Goal: Navigation & Orientation: Find specific page/section

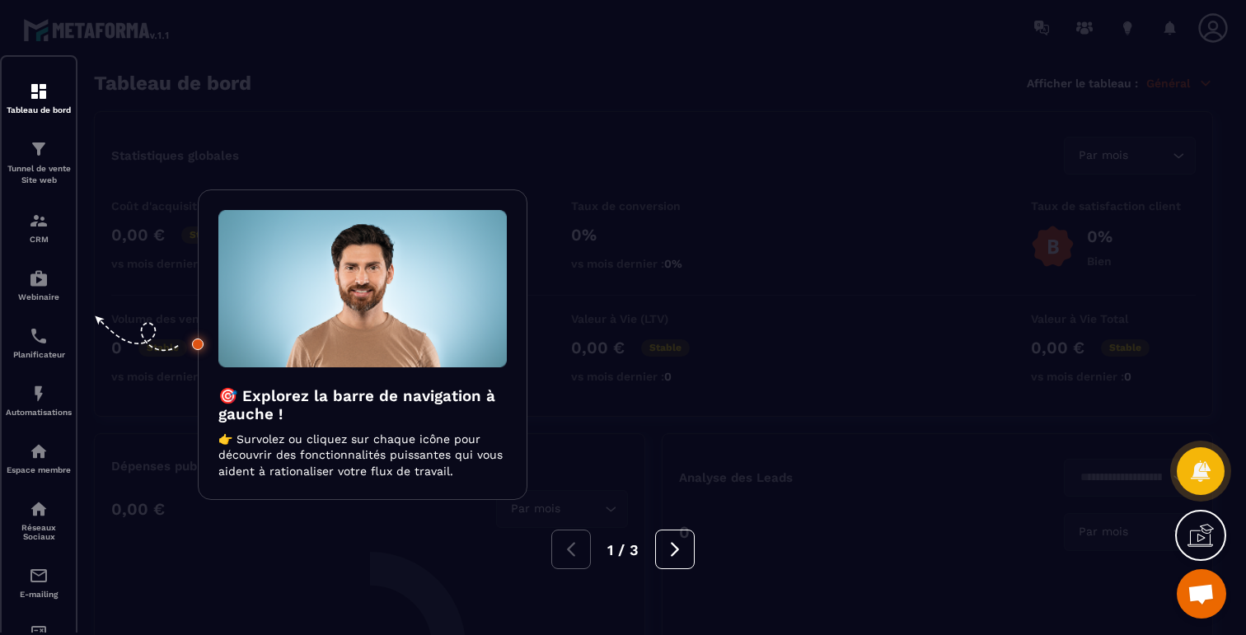
scroll to position [1350, 0]
click at [225, 143] on div at bounding box center [623, 317] width 1246 height 635
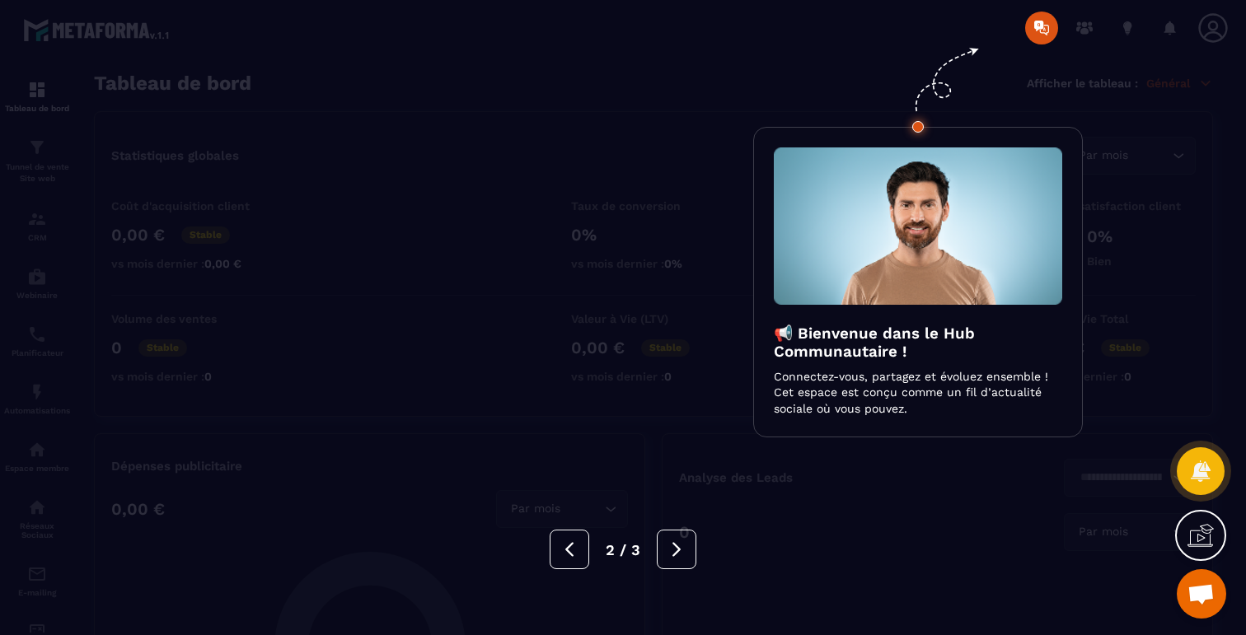
click at [257, 145] on div at bounding box center [623, 317] width 1246 height 635
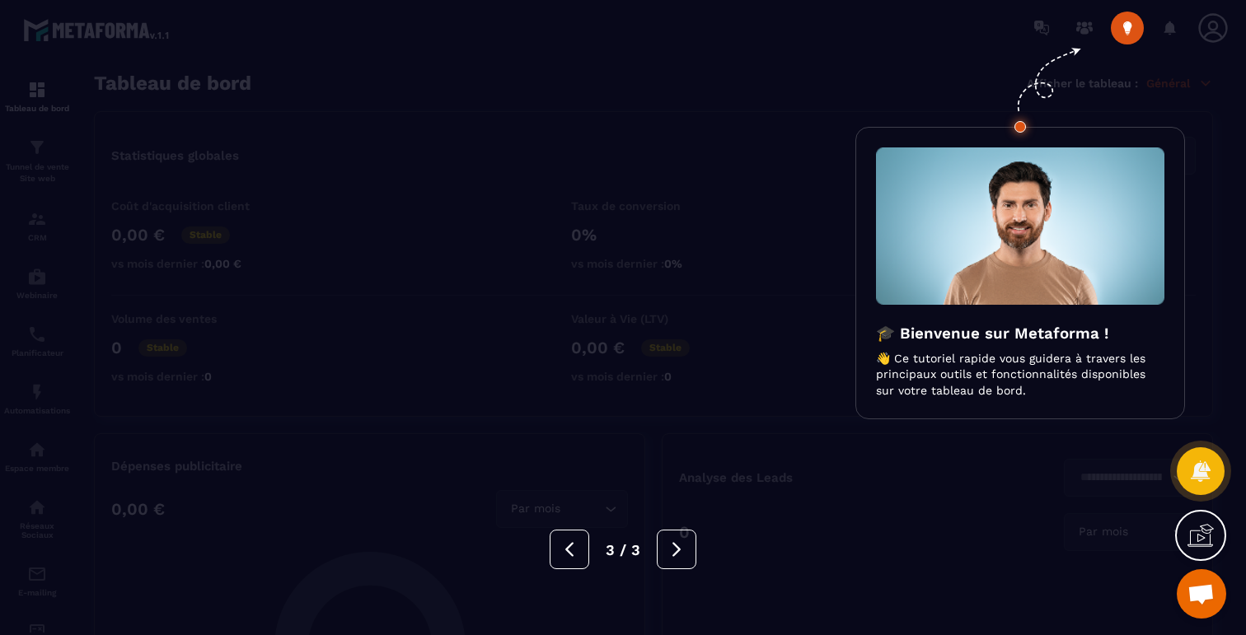
click at [333, 156] on div at bounding box center [623, 317] width 1246 height 635
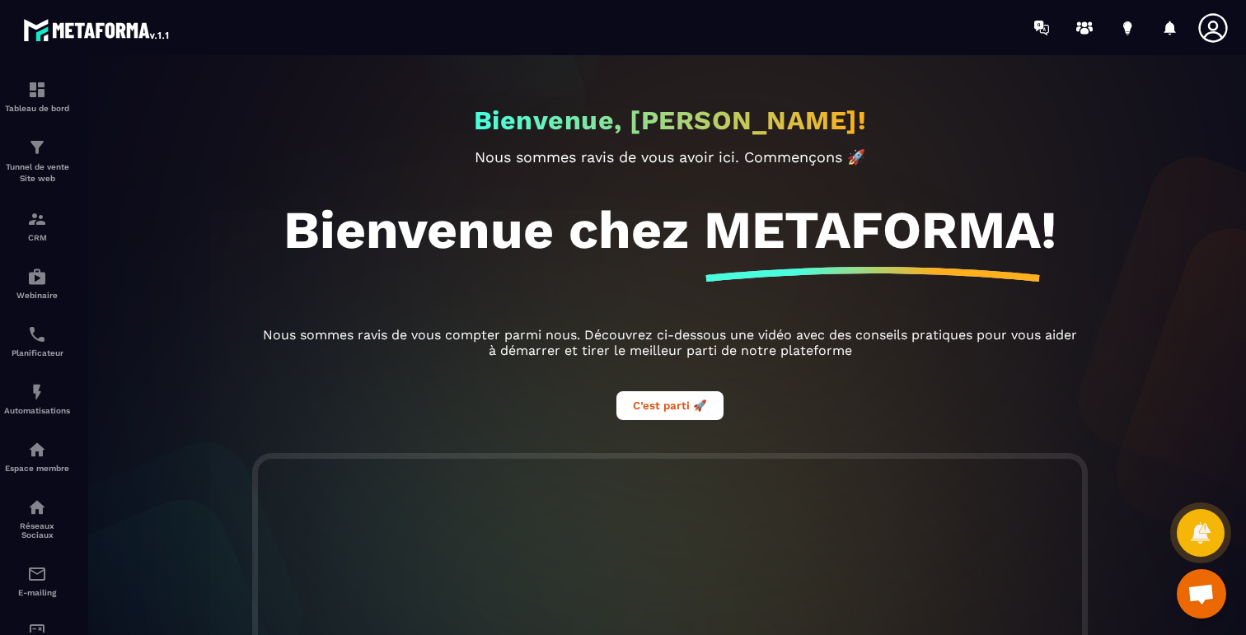
click at [49, 149] on div at bounding box center [670, 353] width 1246 height 597
click at [26, 142] on div "Tunnel de vente Site web" at bounding box center [37, 161] width 66 height 47
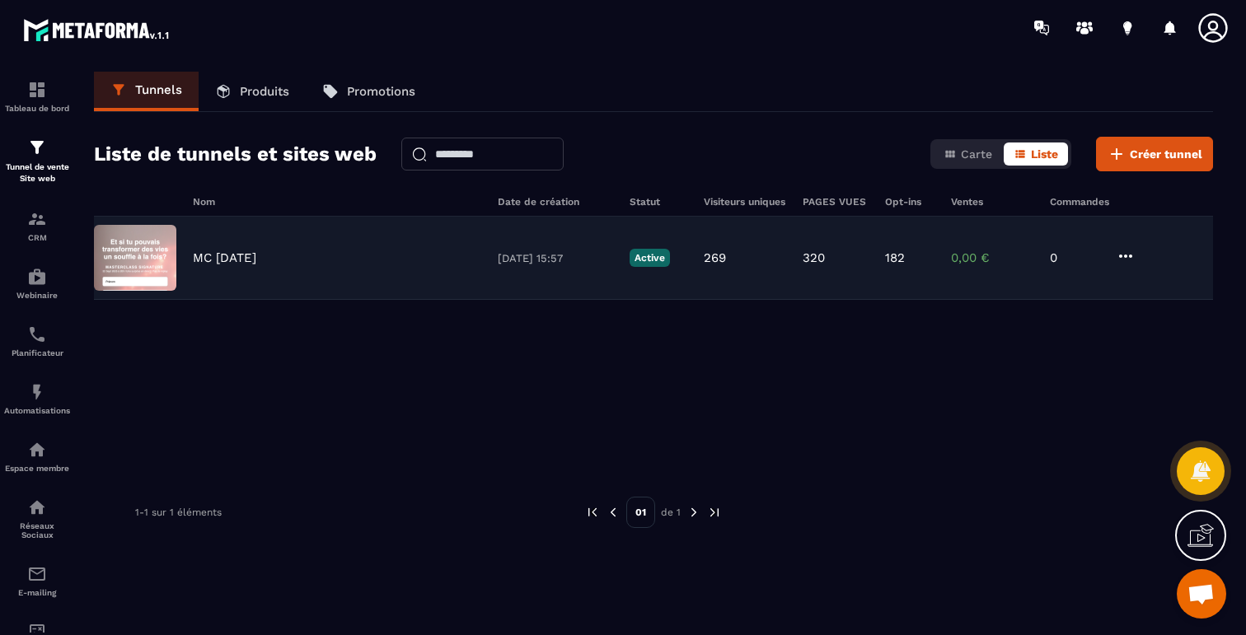
click at [231, 259] on p "MC [DATE]" at bounding box center [224, 257] width 63 height 15
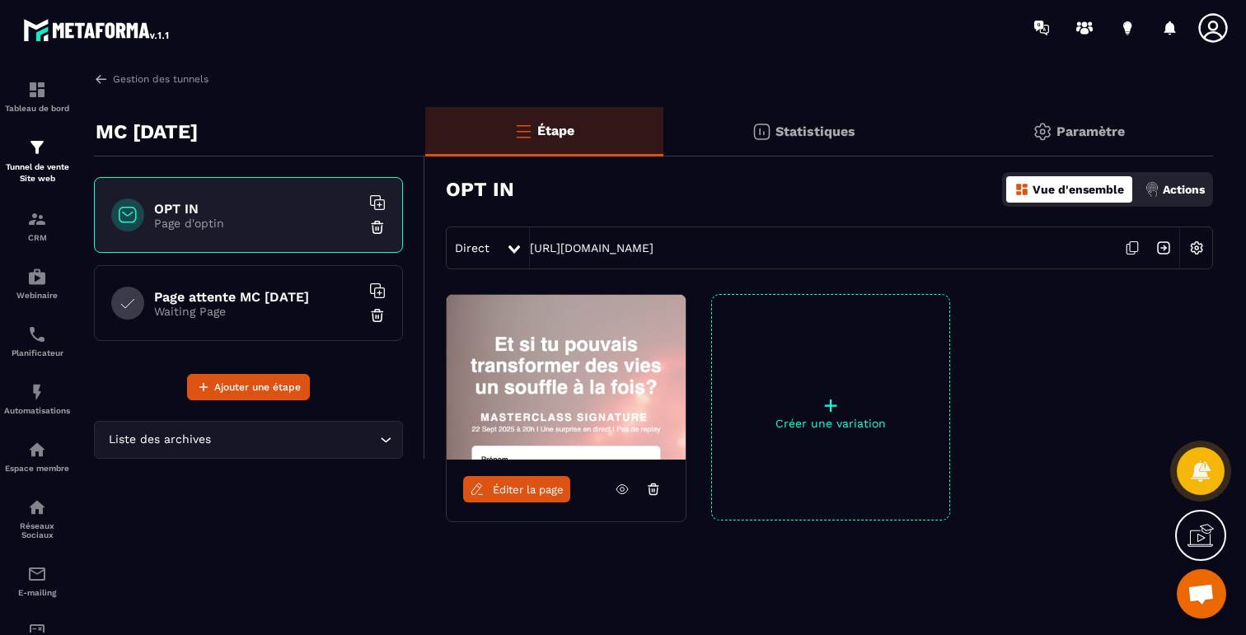
click at [1140, 249] on icon at bounding box center [1131, 247] width 31 height 31
click at [28, 99] on img at bounding box center [37, 90] width 20 height 20
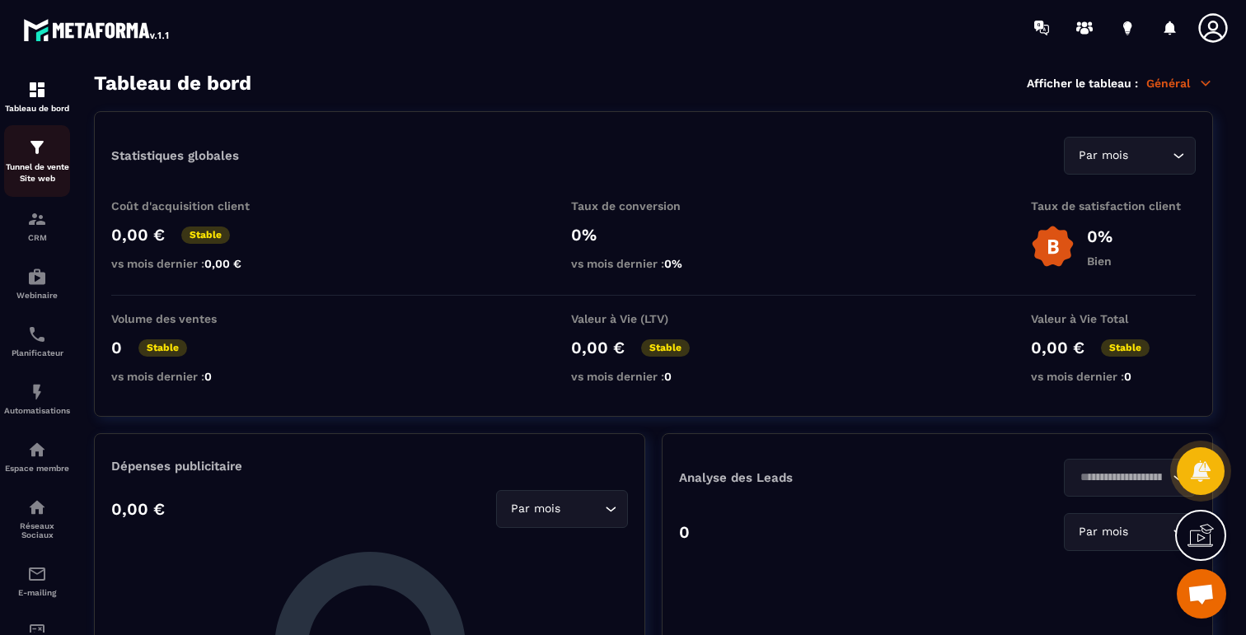
click at [37, 152] on img at bounding box center [37, 148] width 20 height 20
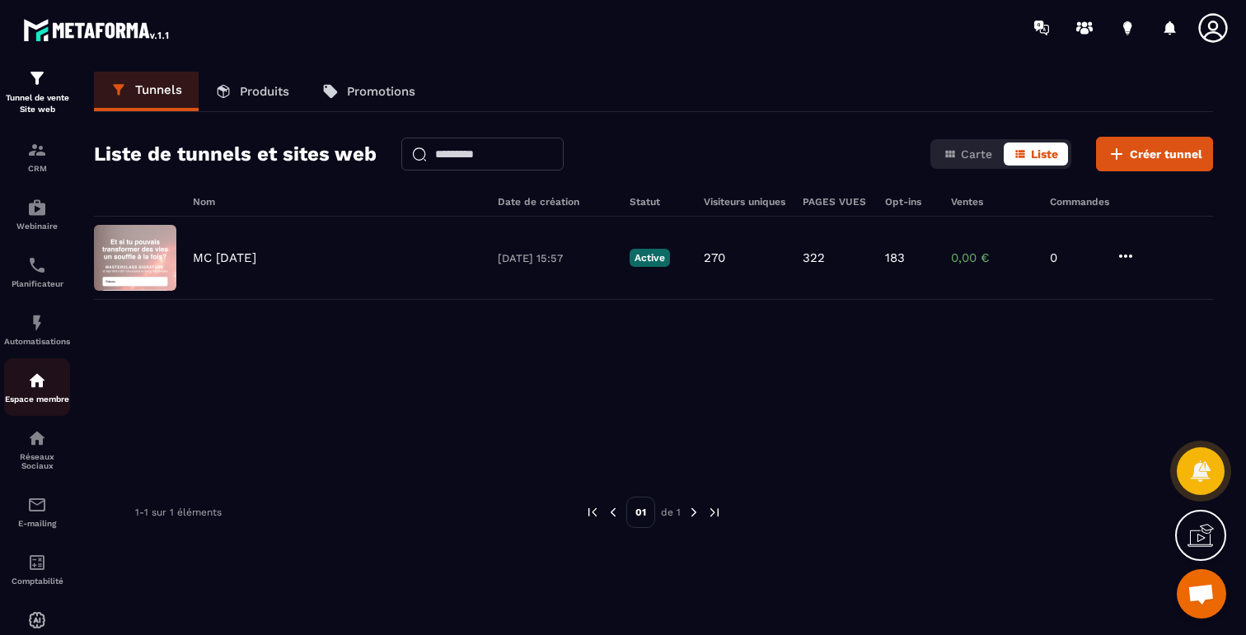
scroll to position [102, 0]
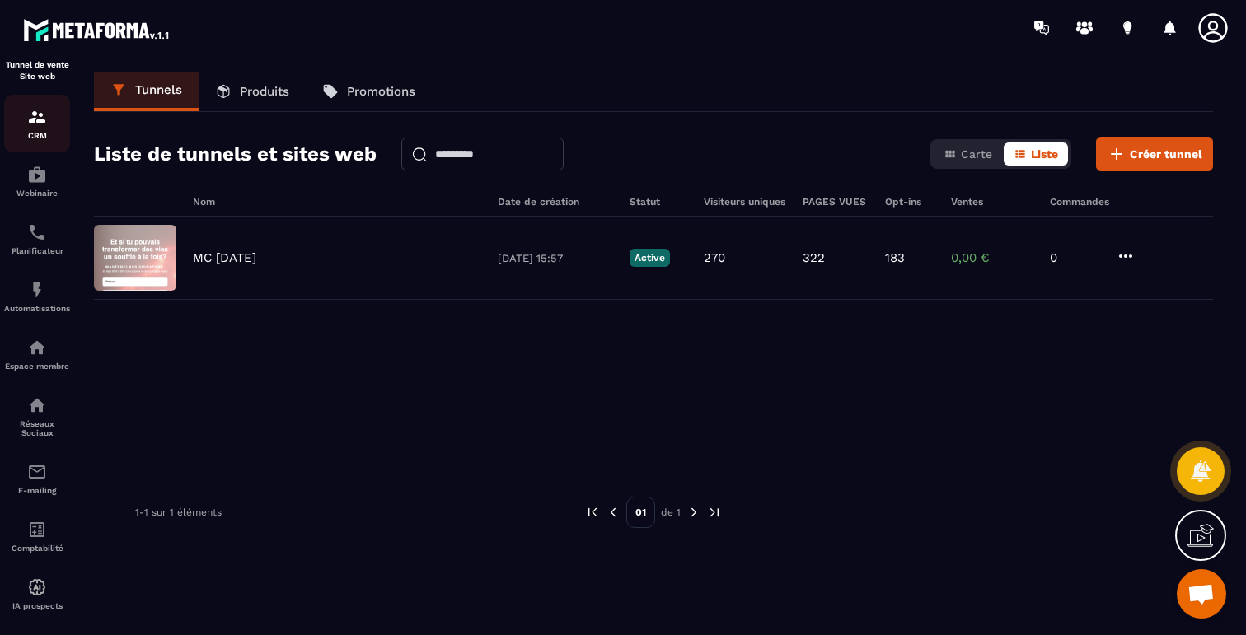
click at [39, 125] on img at bounding box center [37, 117] width 20 height 20
